Goal: Find specific page/section: Find specific page/section

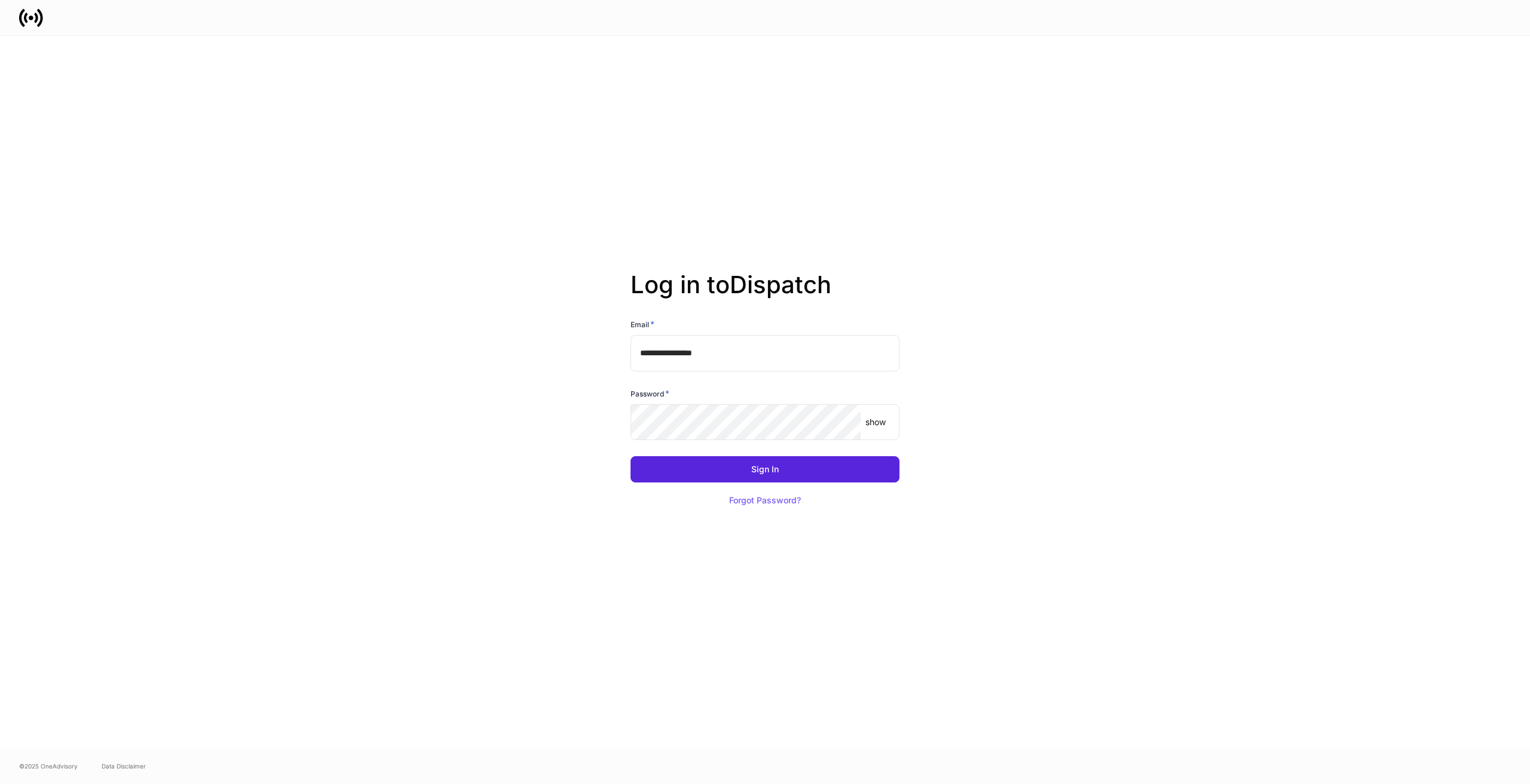
click at [845, 422] on keeper-lock "Open Keeper Popup" at bounding box center [843, 422] width 14 height 14
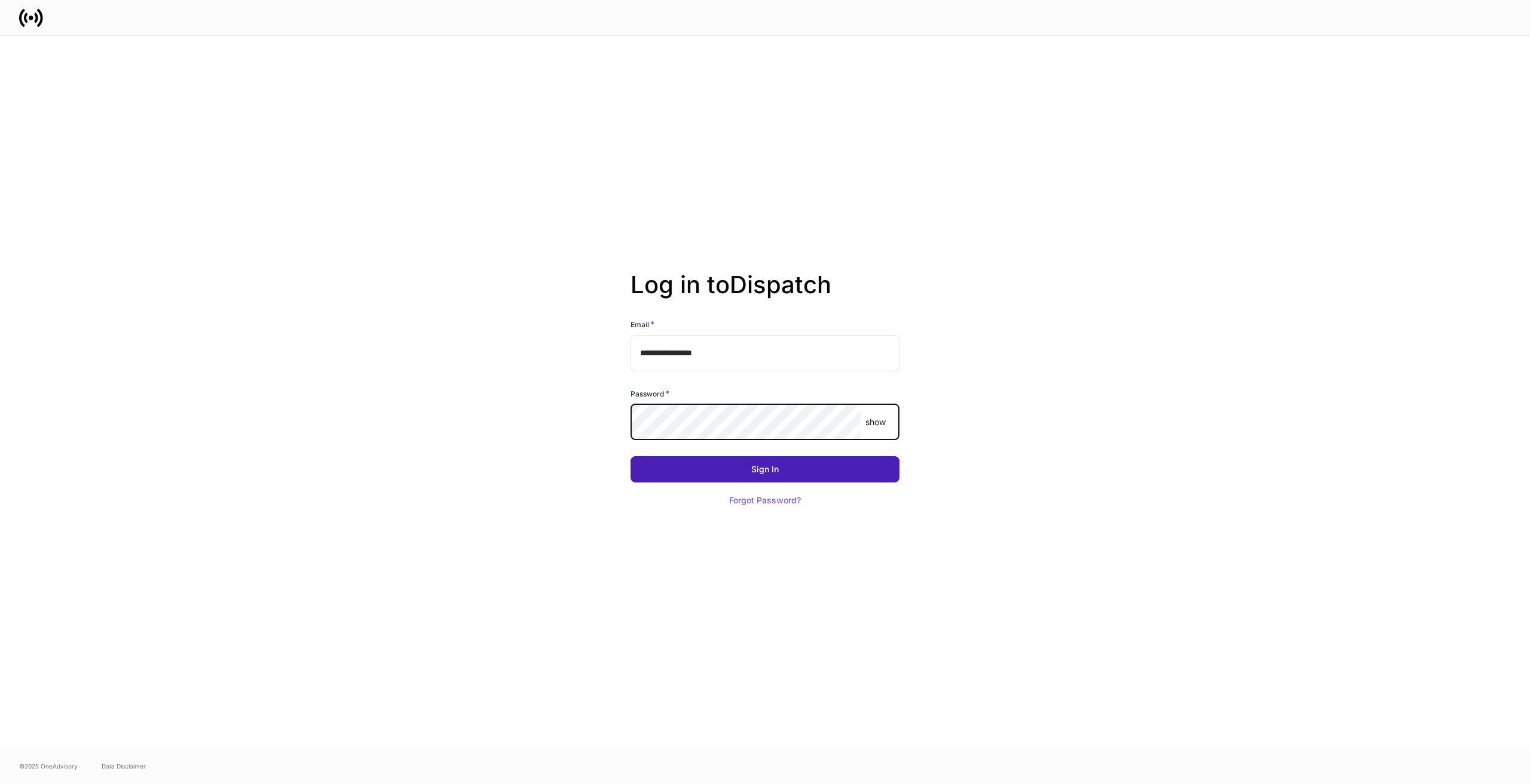
click at [841, 464] on button "Sign In" at bounding box center [765, 469] width 269 height 26
